Goal: Task Accomplishment & Management: Manage account settings

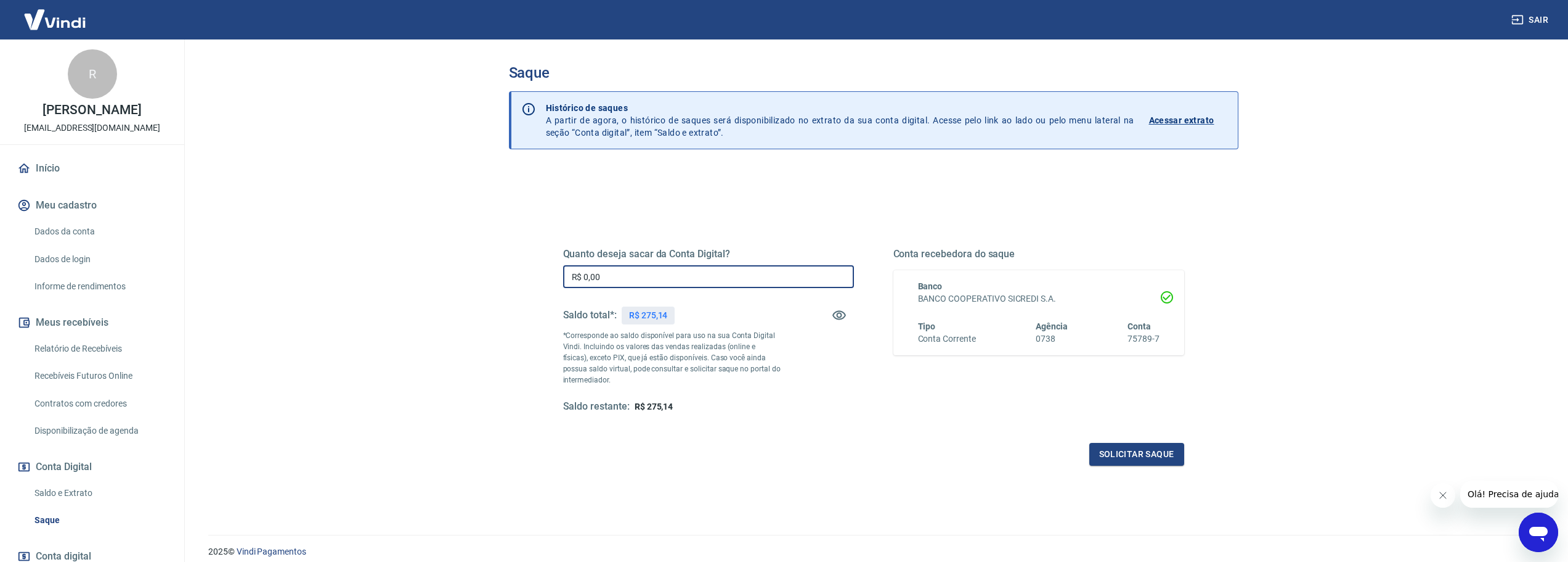
click at [631, 266] on input "R$ 0,00" at bounding box center [709, 276] width 291 height 23
type input "R$ 275,14"
click at [1103, 448] on button "Solicitar saque" at bounding box center [1137, 454] width 95 height 23
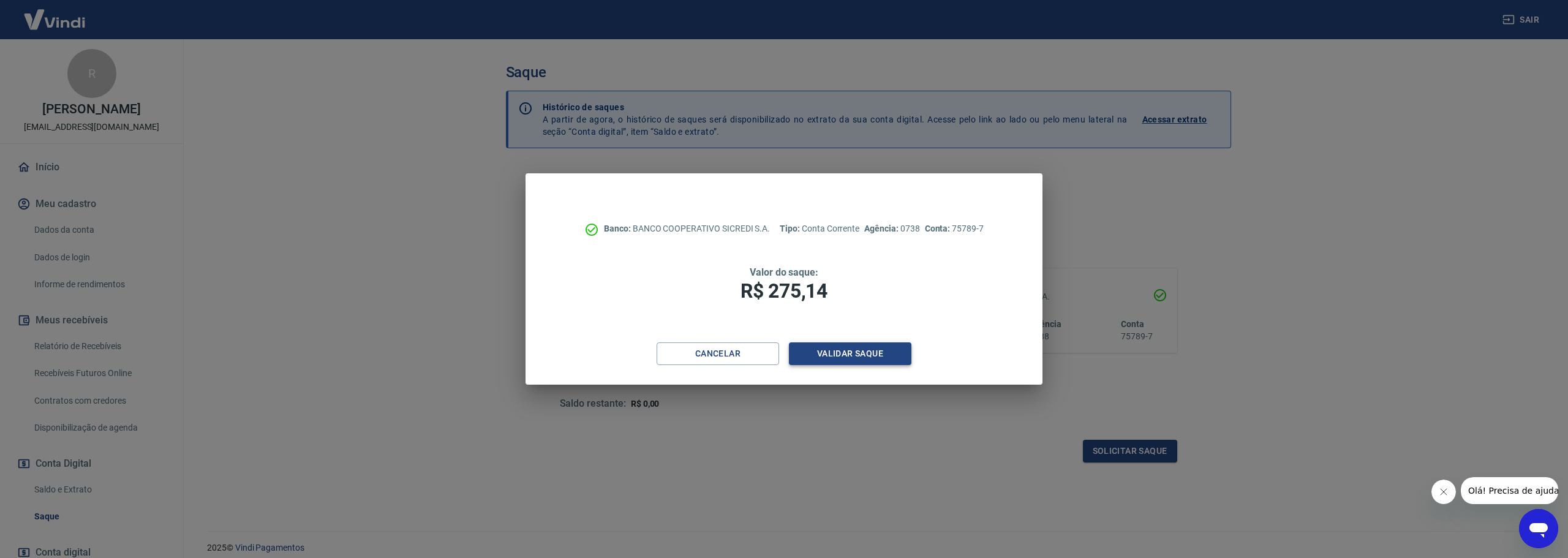
click at [878, 358] on button "Validar saque" at bounding box center [850, 353] width 123 height 23
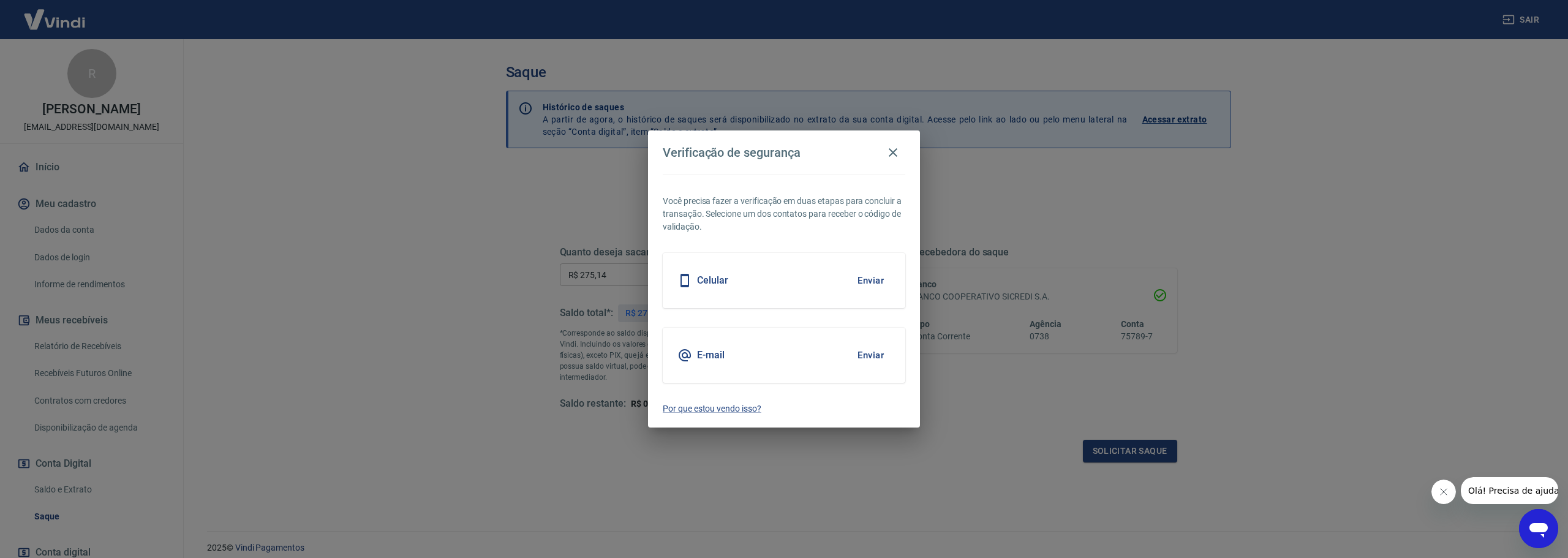
click at [882, 356] on button "Enviar" at bounding box center [871, 355] width 40 height 26
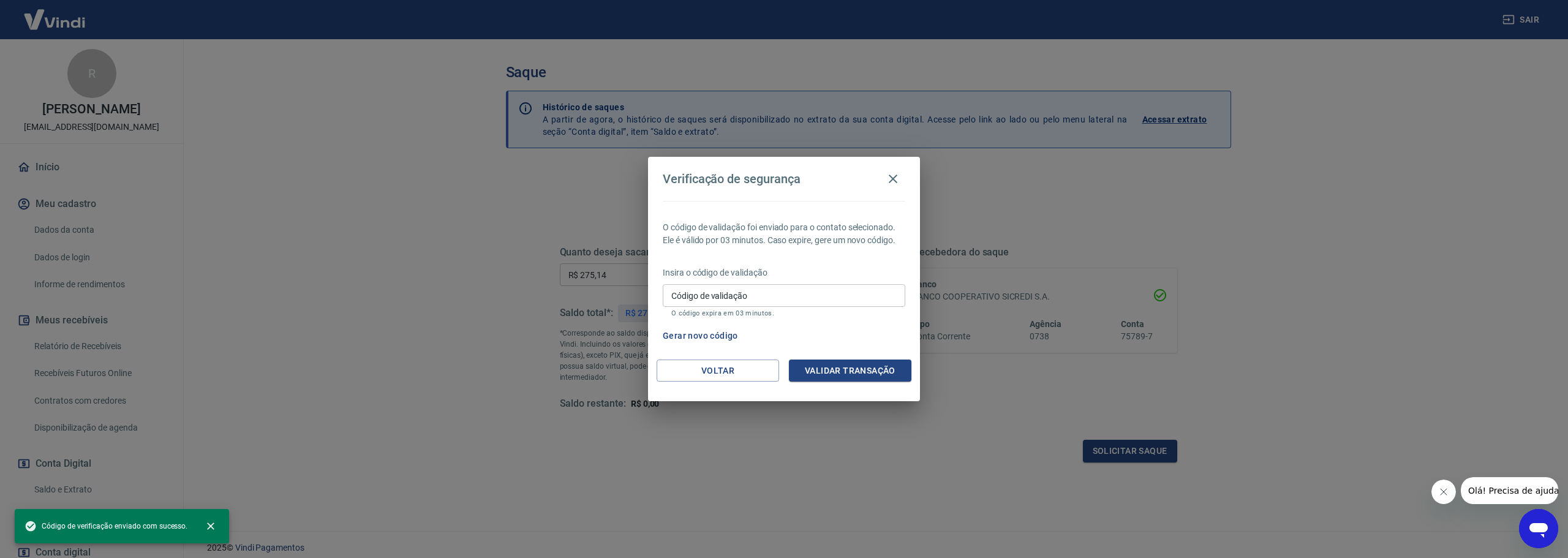
click at [750, 300] on input "Código de validação" at bounding box center [784, 295] width 243 height 23
paste input "424652"
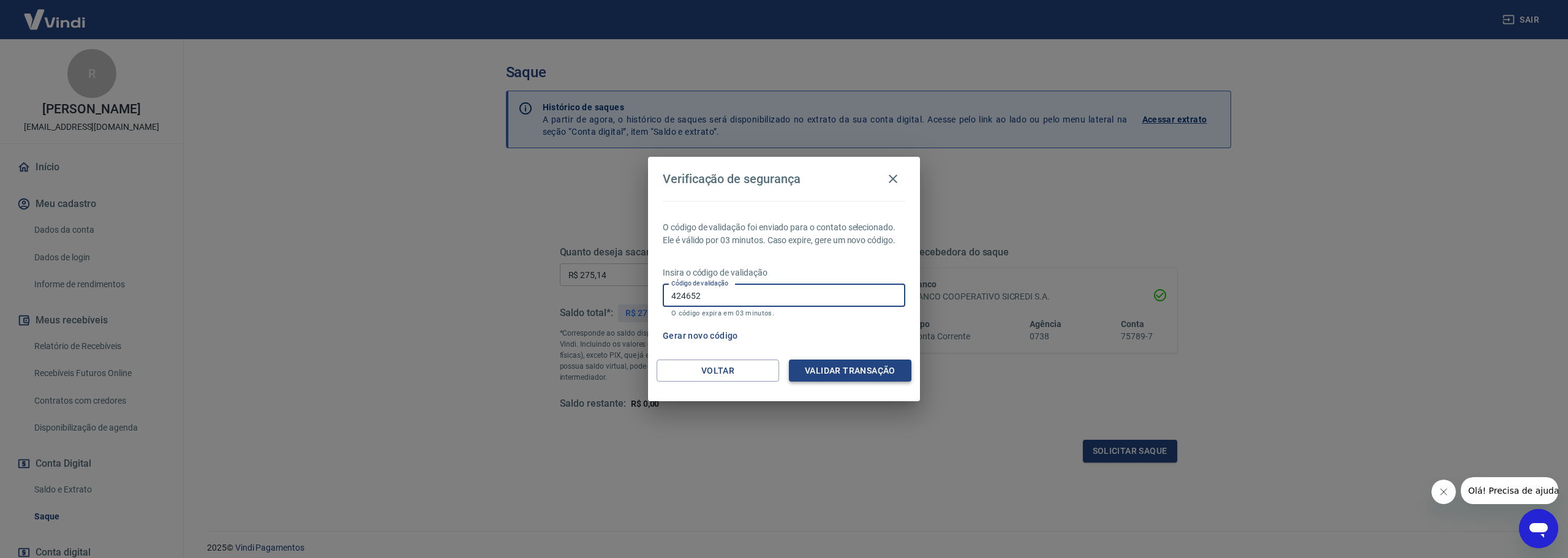
type input "424652"
click at [845, 366] on button "Validar transação" at bounding box center [850, 371] width 123 height 23
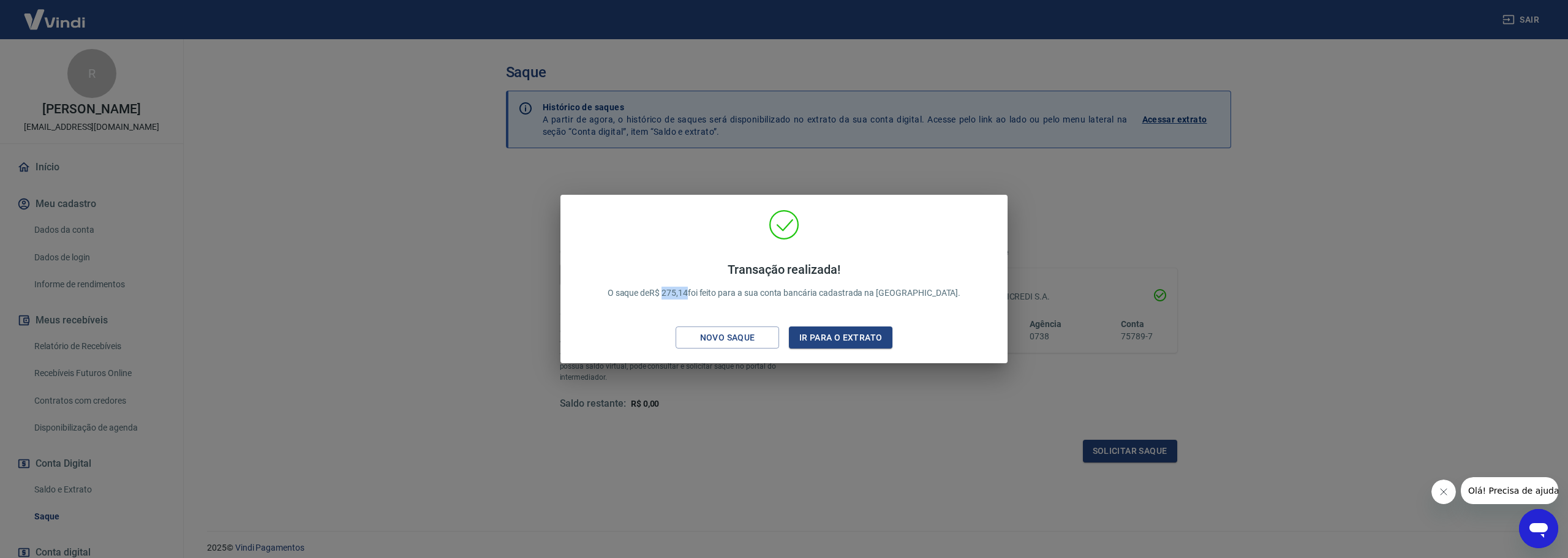
drag, startPoint x: 718, startPoint y: 292, endPoint x: 695, endPoint y: 288, distance: 23.3
click at [695, 288] on p "Transação realizada! O saque de R$ 275,14 foi feito para a sua conta bancária c…" at bounding box center [784, 280] width 353 height 37
copy p "275,14"
